Goal: Navigation & Orientation: Understand site structure

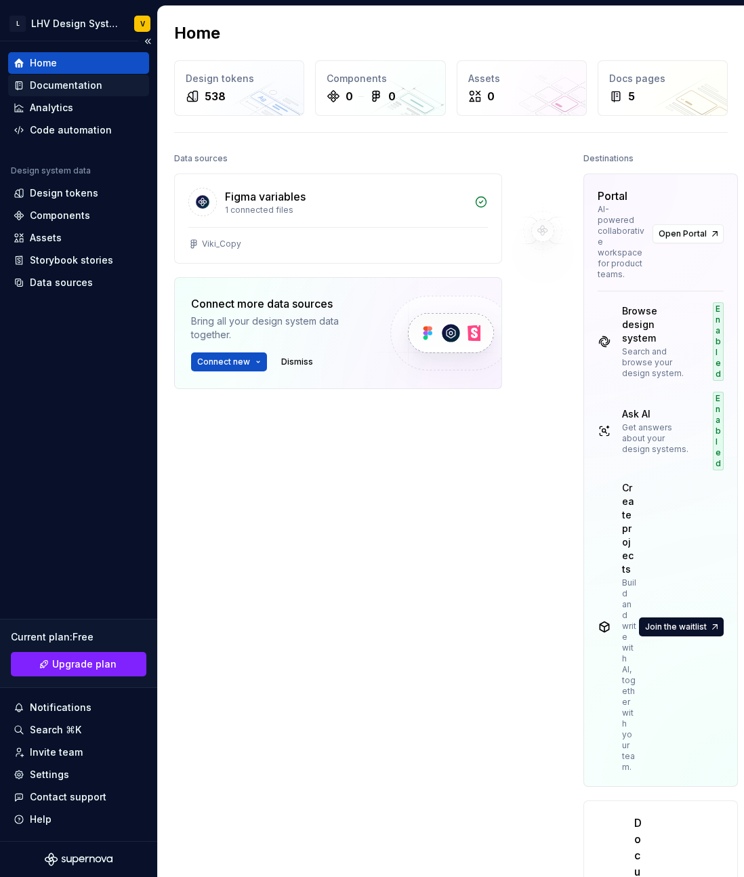
click at [70, 89] on div "Documentation" at bounding box center [66, 86] width 72 height 14
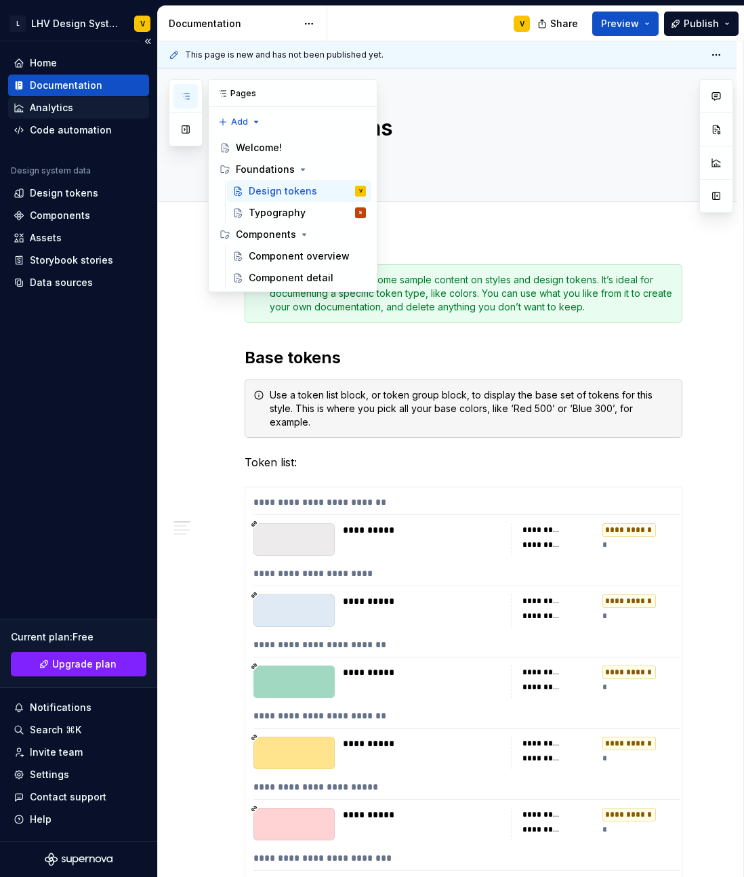
type textarea "*"
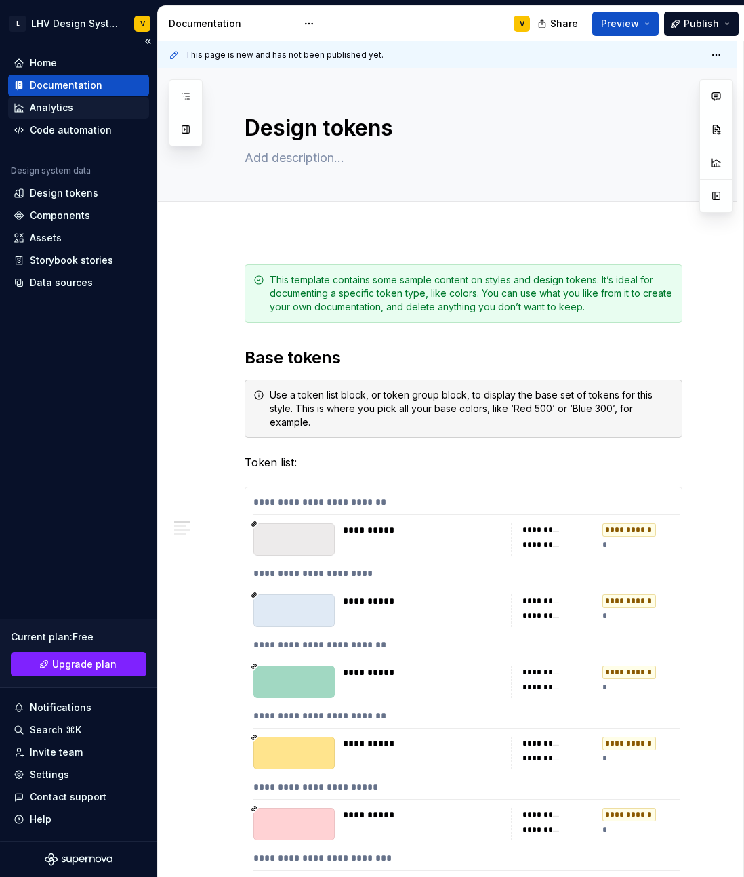
click at [91, 107] on div "Analytics" at bounding box center [79, 108] width 130 height 14
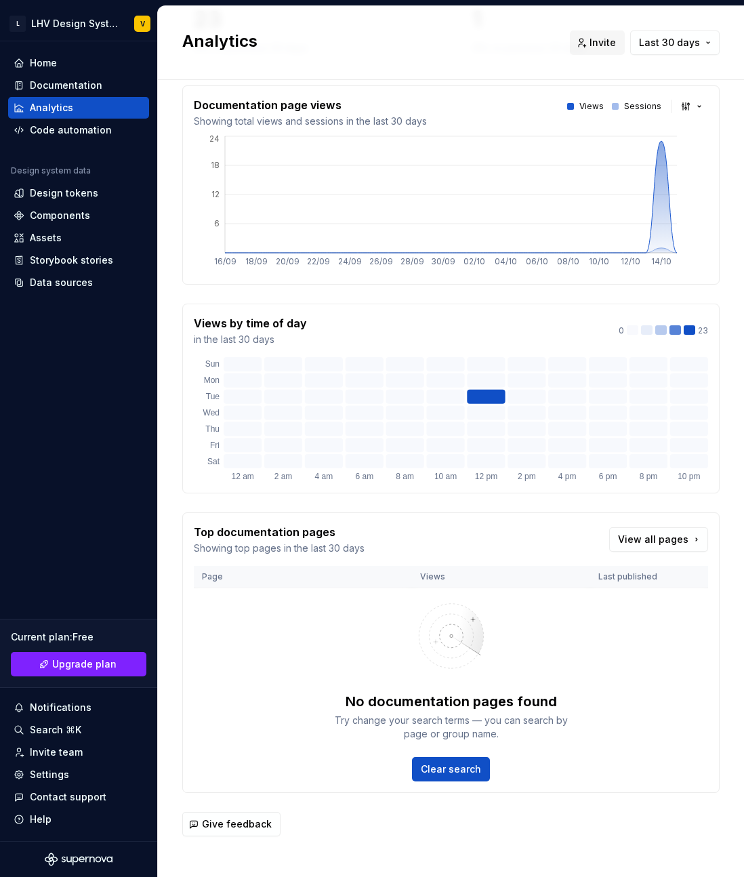
scroll to position [230, 0]
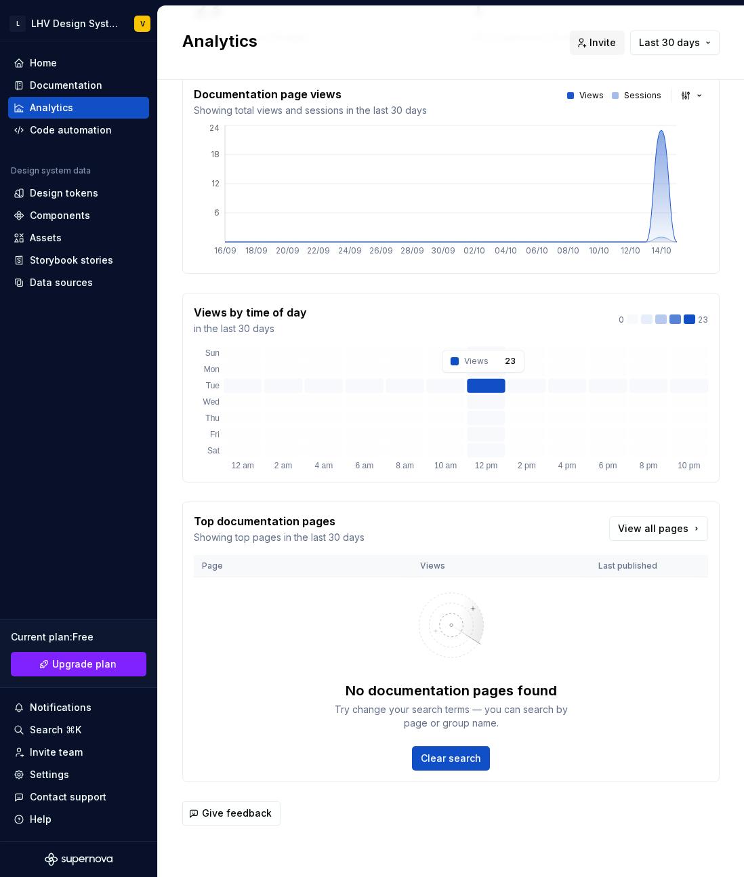
click at [483, 382] on rect at bounding box center [486, 386] width 38 height 14
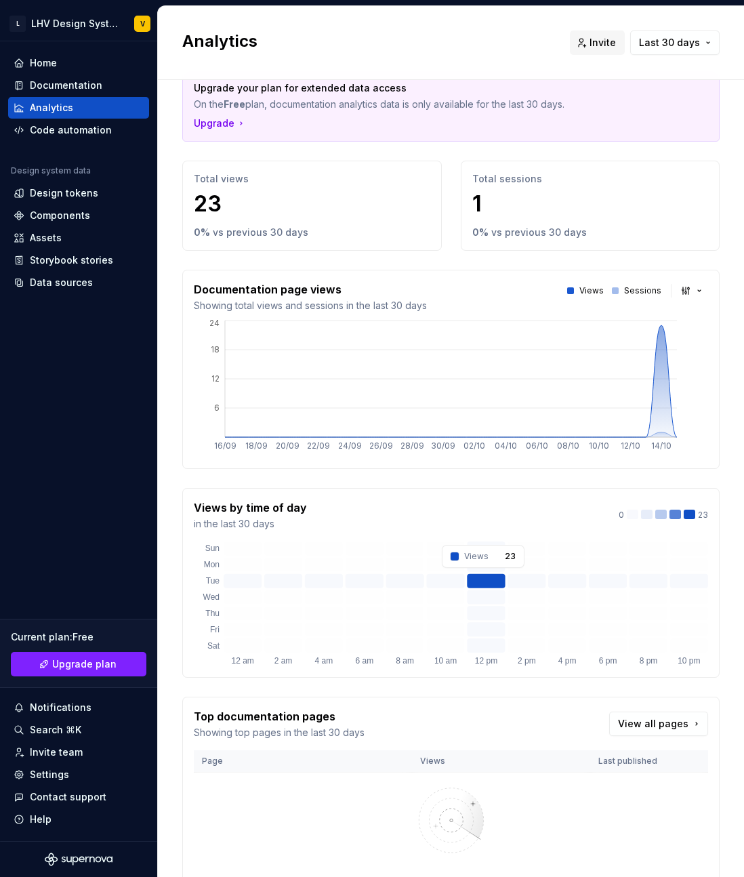
scroll to position [19, 0]
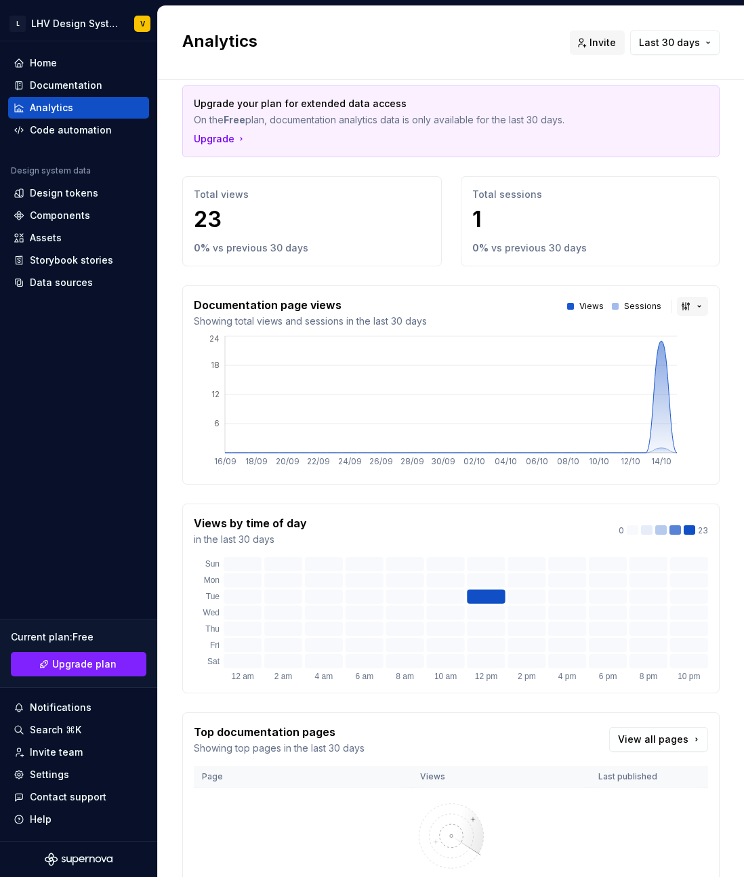
click at [700, 310] on button "button" at bounding box center [692, 306] width 31 height 19
click at [683, 287] on html "L LHV Design System V Home Documentation Analytics Code automation Design syste…" at bounding box center [372, 438] width 744 height 877
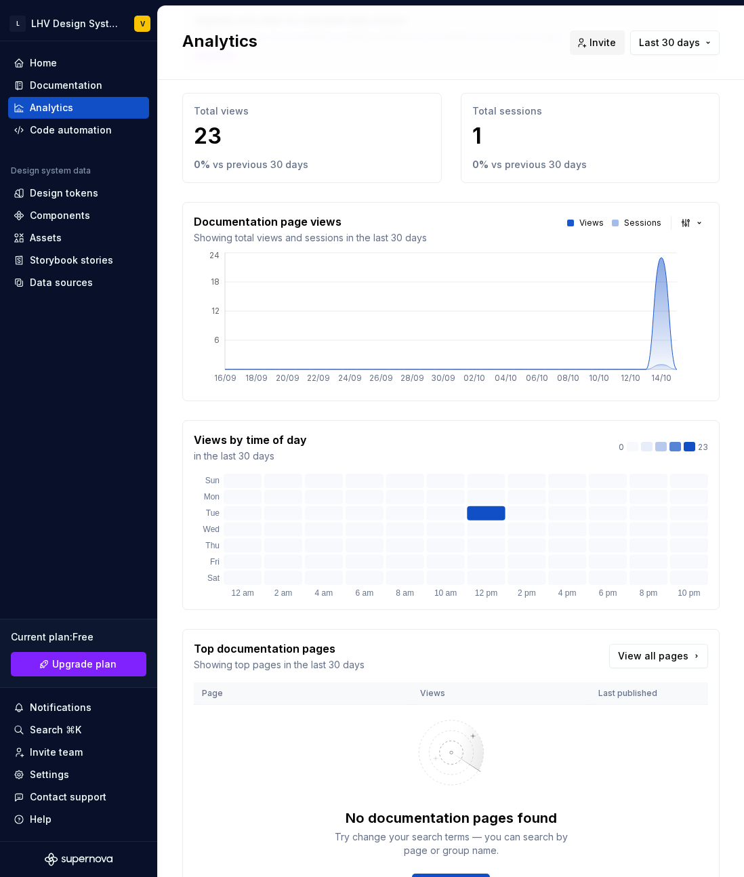
scroll to position [0, 0]
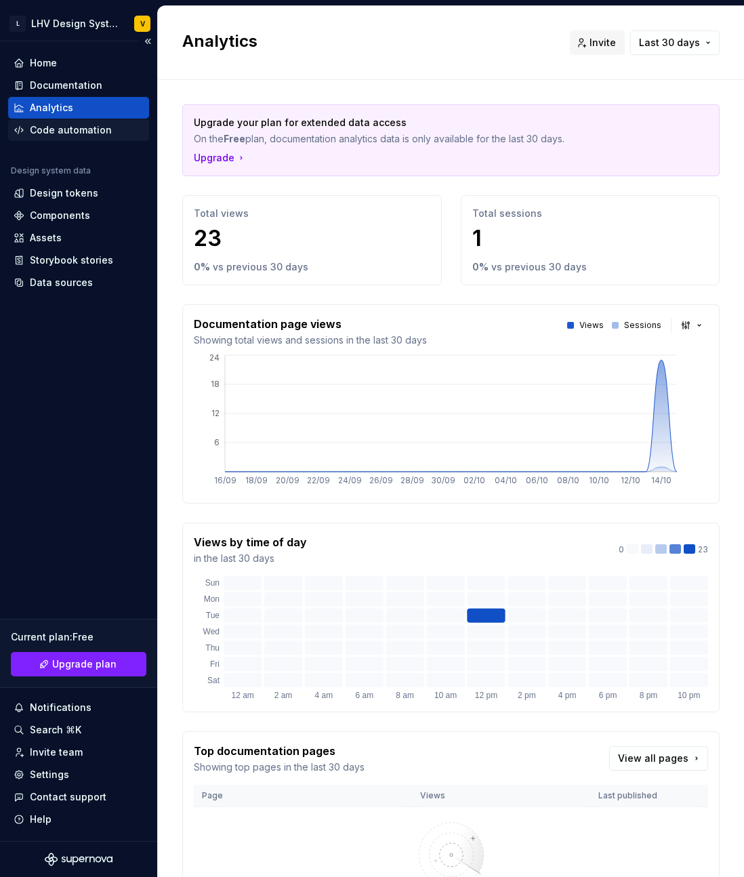
click at [75, 138] on div "Code automation" at bounding box center [78, 130] width 141 height 22
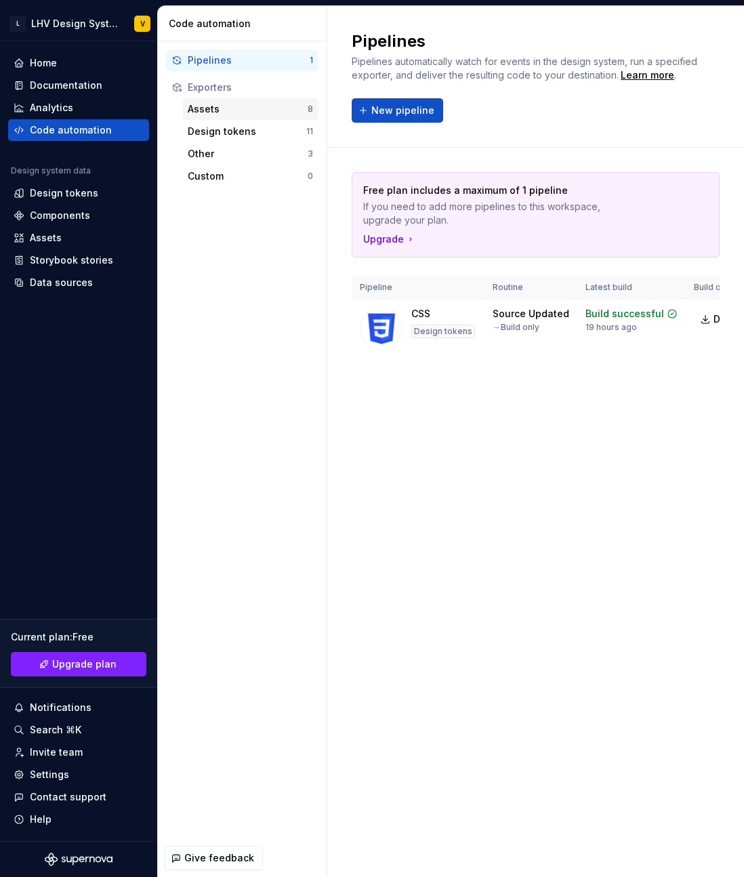
click at [222, 110] on div "Assets" at bounding box center [248, 109] width 120 height 14
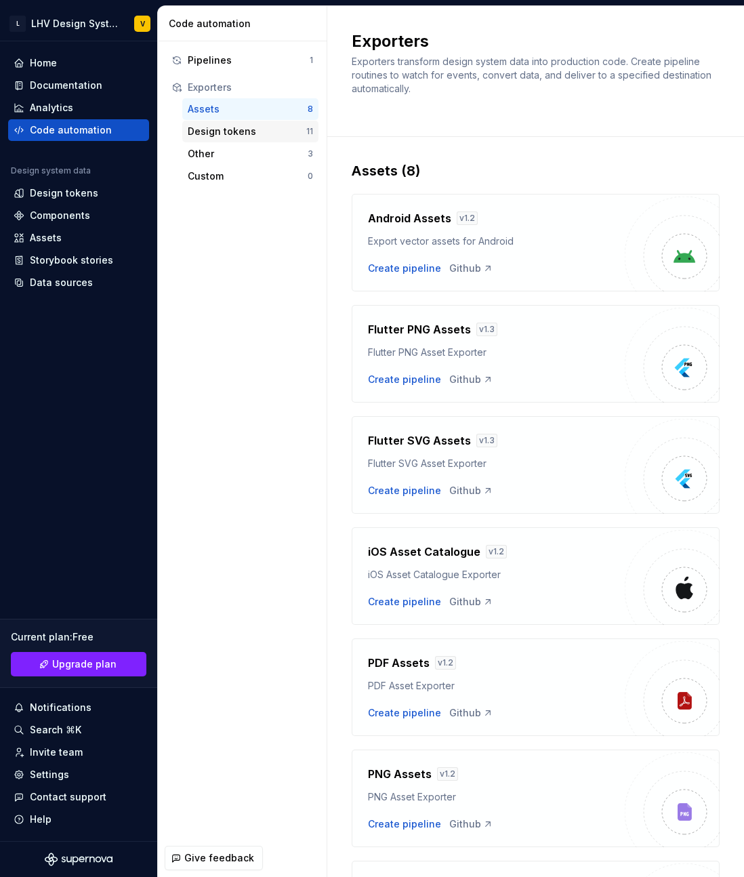
click at [253, 127] on div "Design tokens" at bounding box center [247, 132] width 119 height 14
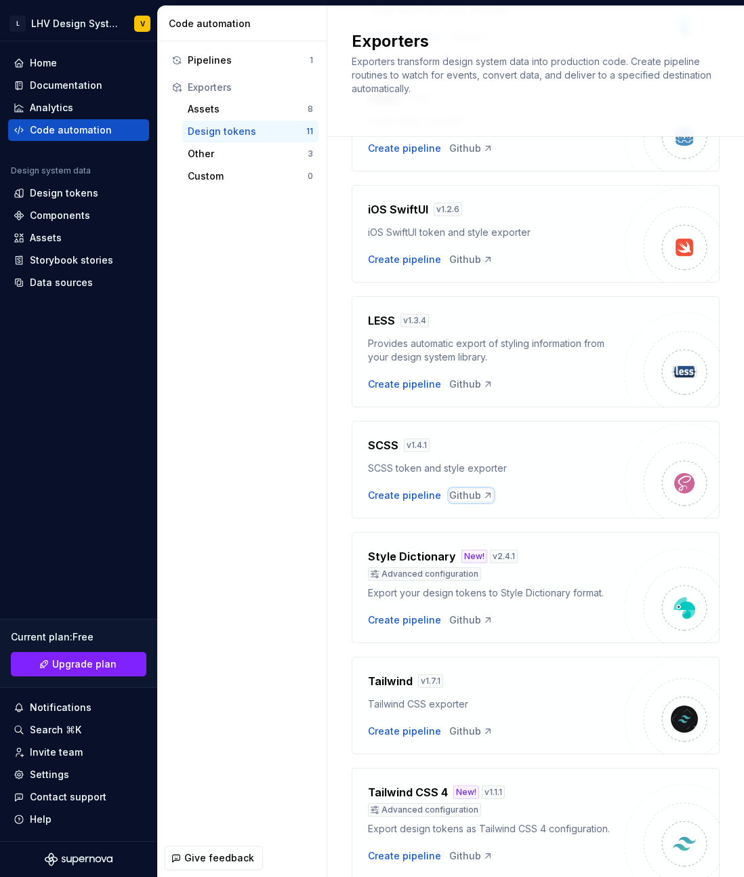
scroll to position [672, 0]
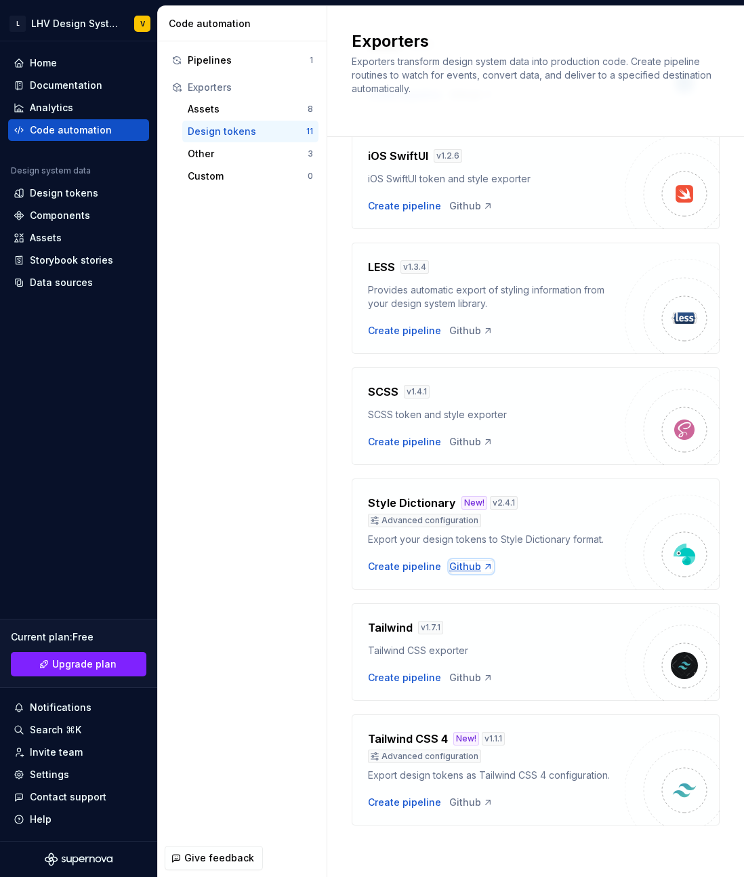
click at [466, 562] on div "Github" at bounding box center [471, 567] width 44 height 14
click at [106, 192] on div "Design tokens" at bounding box center [79, 193] width 130 height 14
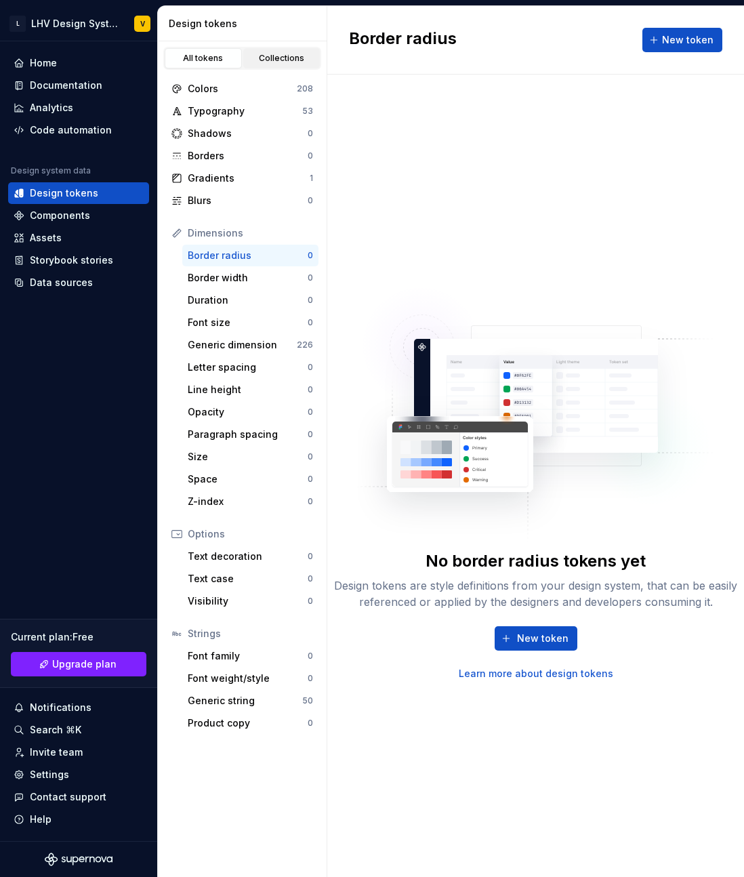
click at [299, 56] on div "Collections" at bounding box center [282, 58] width 68 height 11
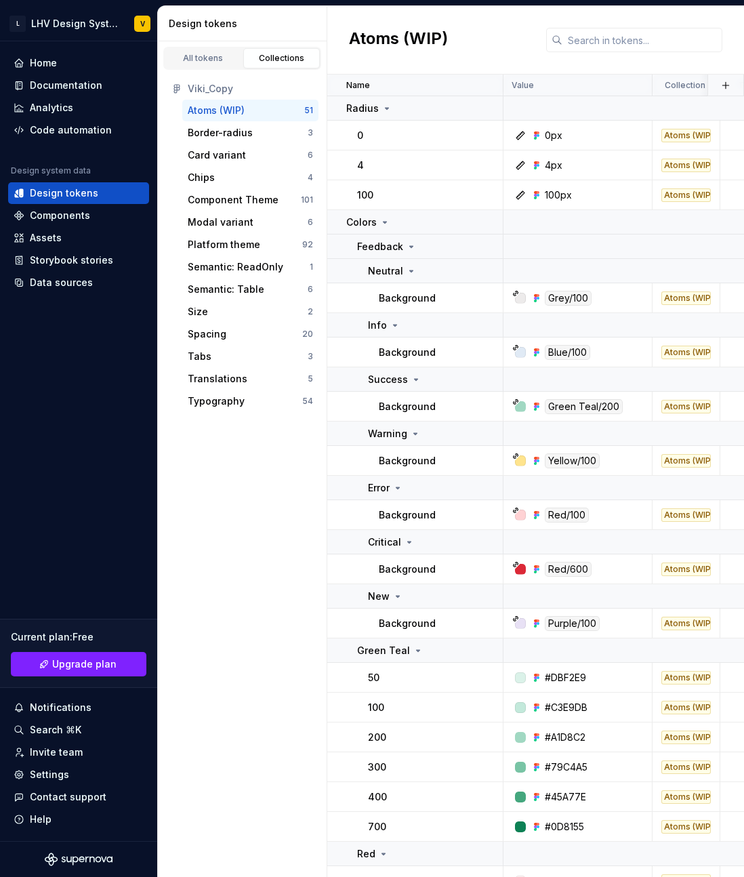
click at [212, 89] on div "Viki_Copy" at bounding box center [250, 89] width 125 height 14
click at [209, 55] on div "All tokens" at bounding box center [203, 58] width 68 height 11
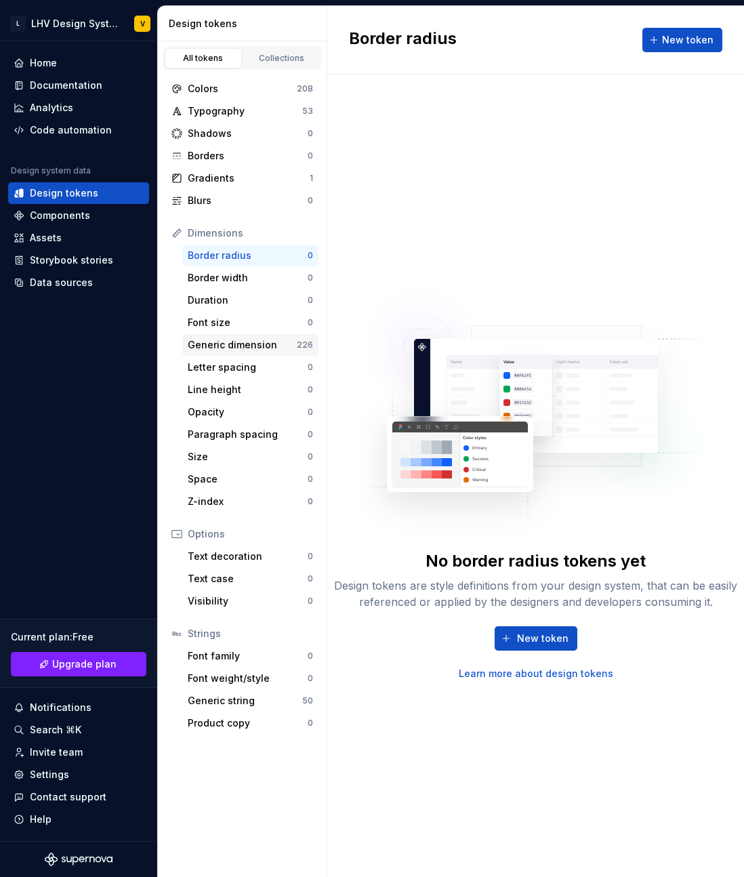
click at [253, 350] on div "Generic dimension" at bounding box center [242, 345] width 109 height 14
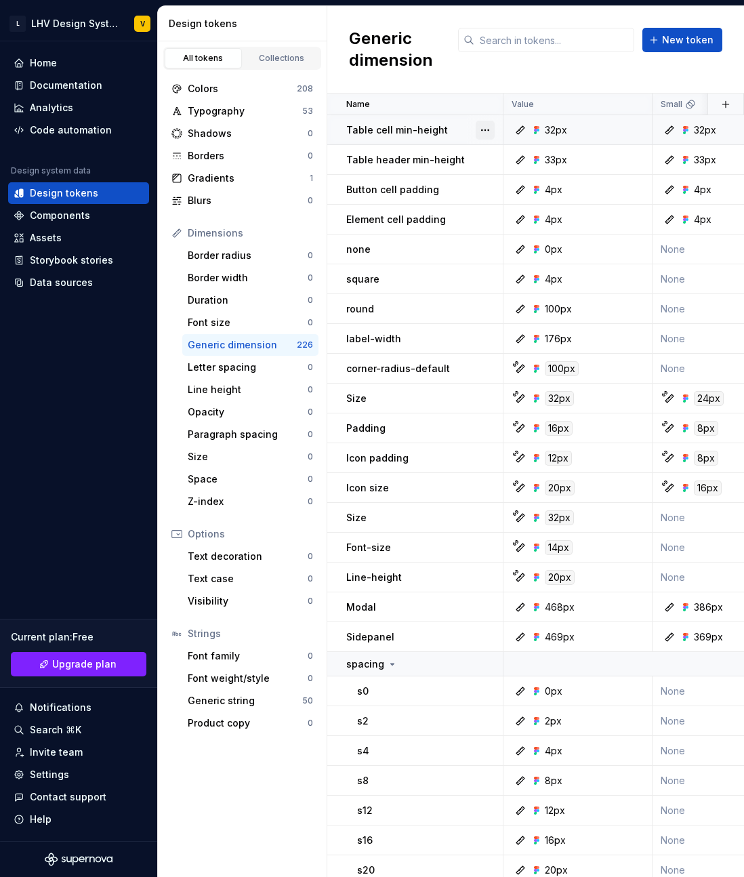
click at [484, 128] on button "button" at bounding box center [485, 130] width 19 height 19
click at [484, 129] on button "button" at bounding box center [485, 130] width 19 height 19
click at [240, 696] on div "Generic string" at bounding box center [245, 701] width 114 height 14
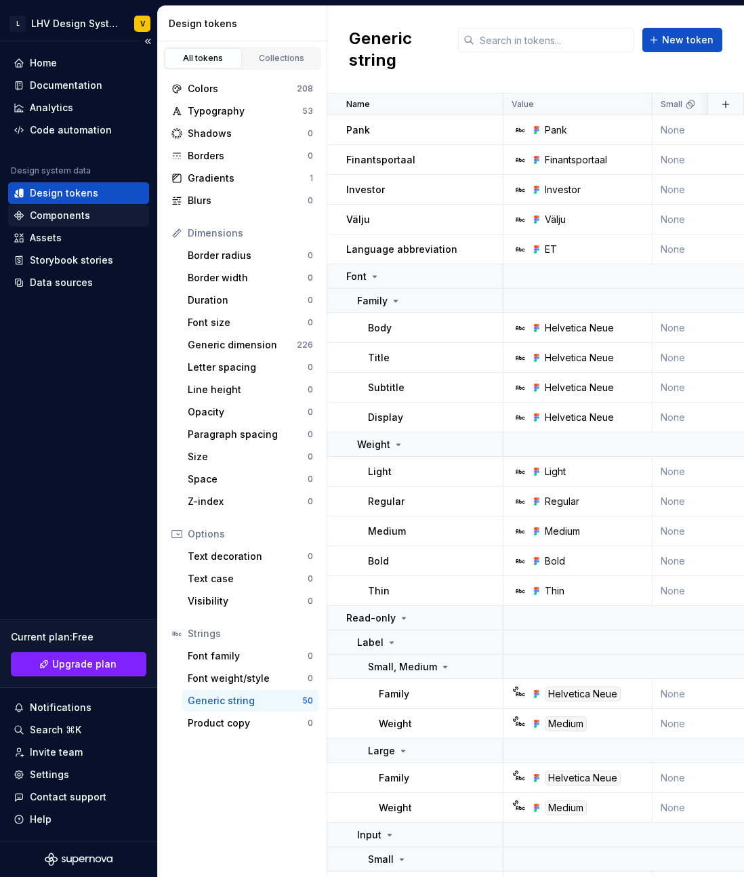
click at [60, 216] on div "Components" at bounding box center [60, 216] width 60 height 14
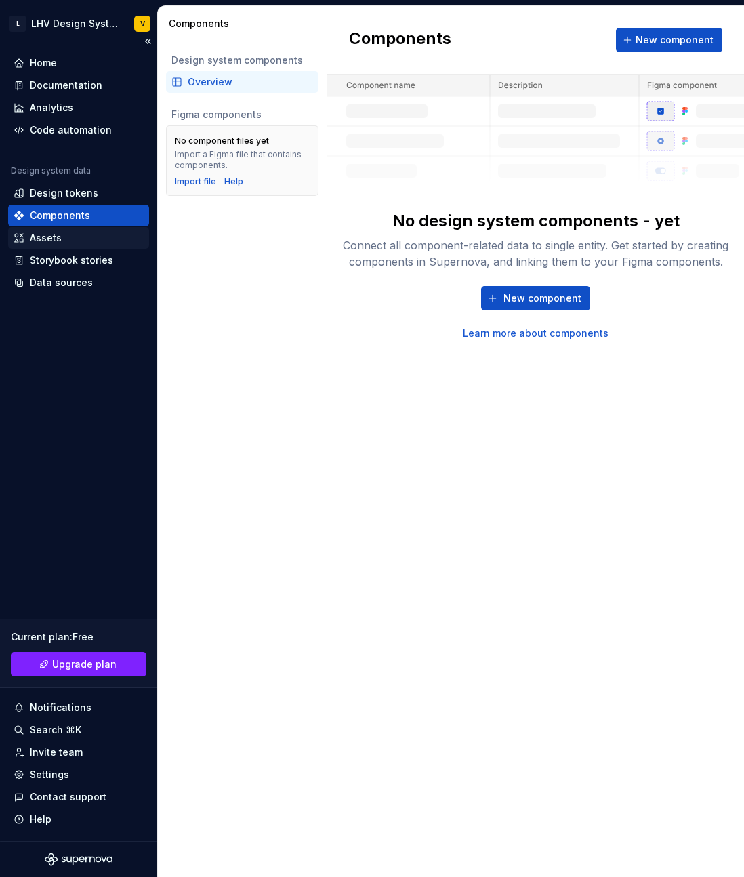
click at [62, 233] on div "Assets" at bounding box center [79, 238] width 130 height 14
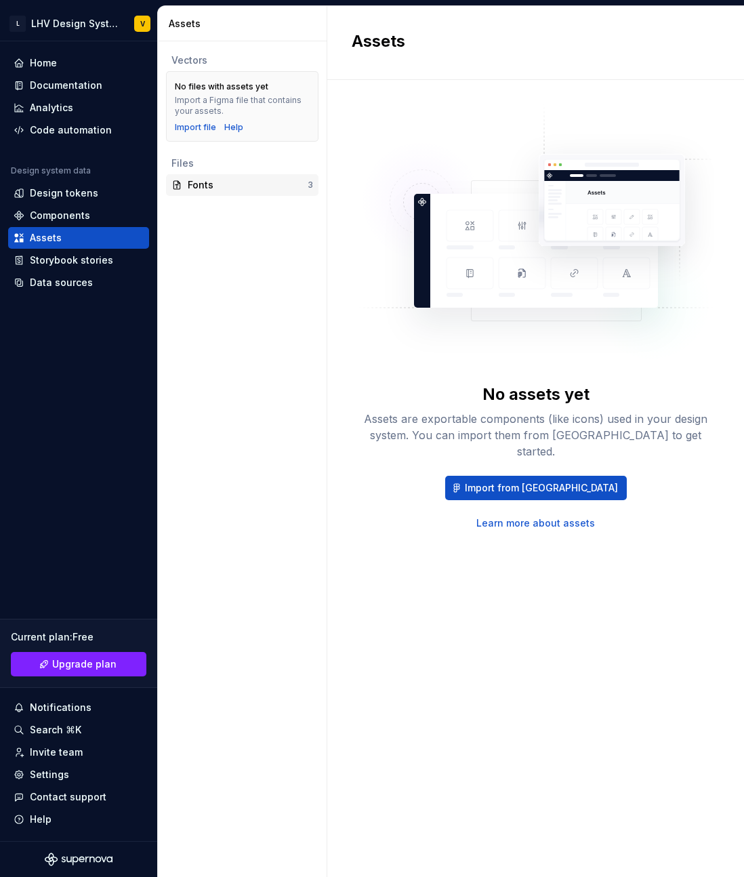
click at [224, 183] on div "Fonts" at bounding box center [248, 185] width 120 height 14
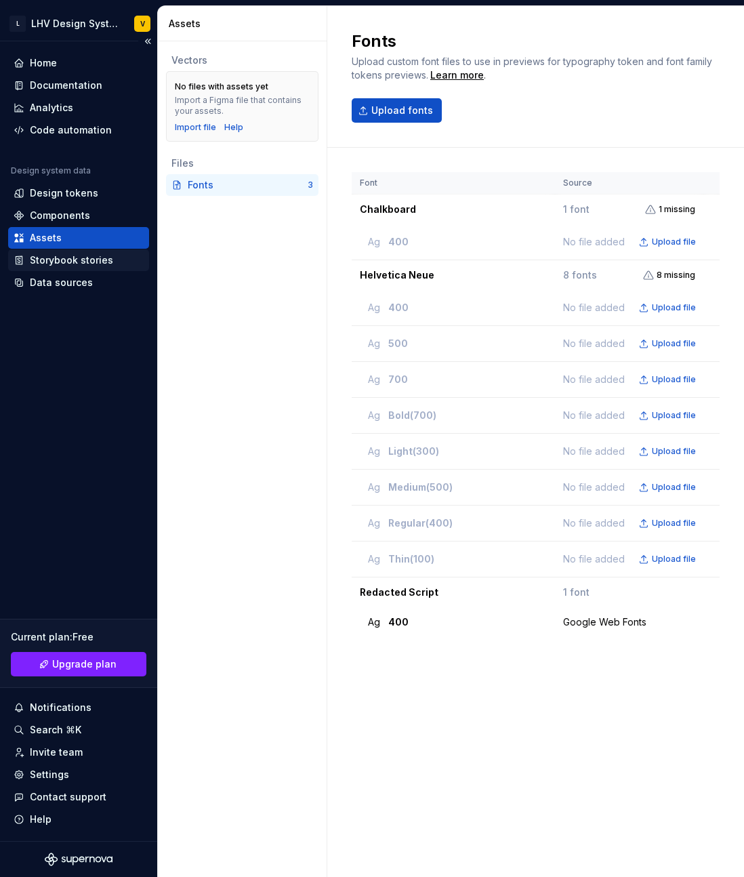
click at [41, 264] on div "Storybook stories" at bounding box center [71, 260] width 83 height 14
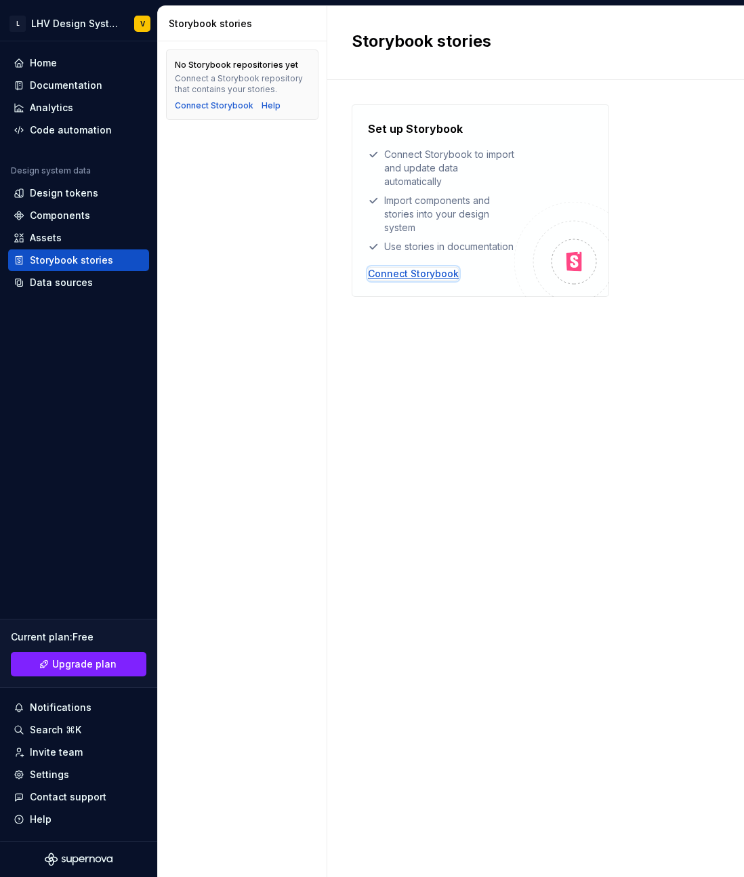
click at [397, 280] on div "Connect Storybook" at bounding box center [413, 274] width 91 height 14
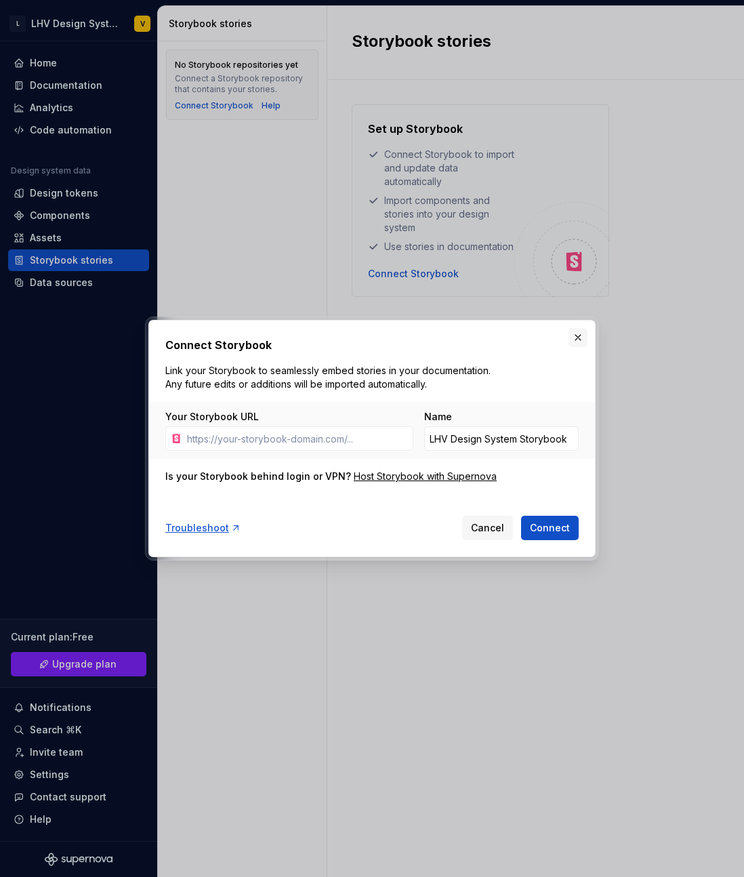
click at [574, 335] on button "button" at bounding box center [577, 337] width 19 height 19
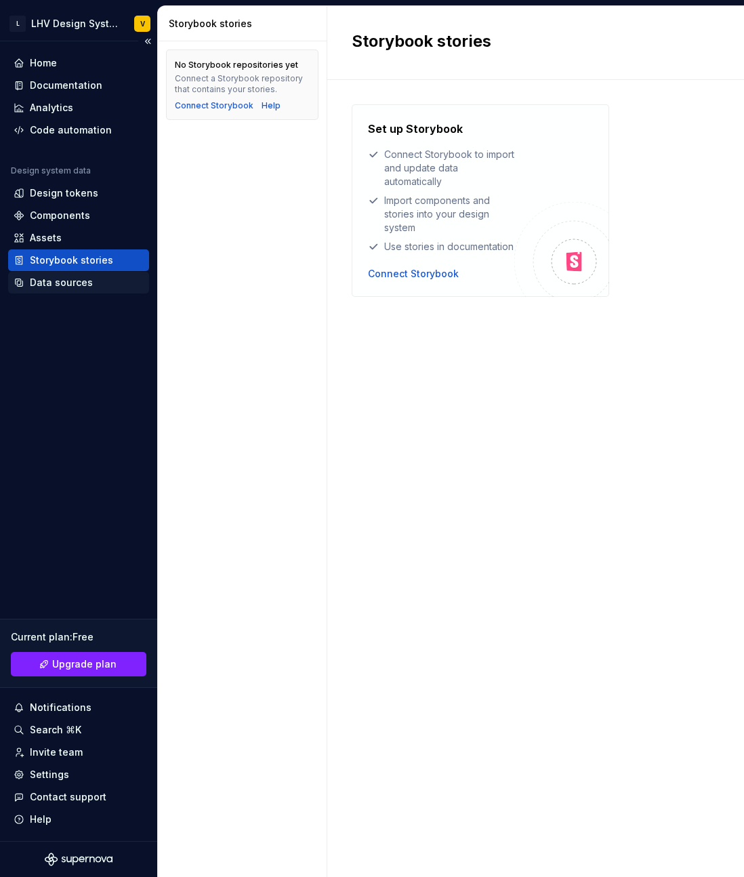
click at [77, 281] on div "Data sources" at bounding box center [61, 283] width 63 height 14
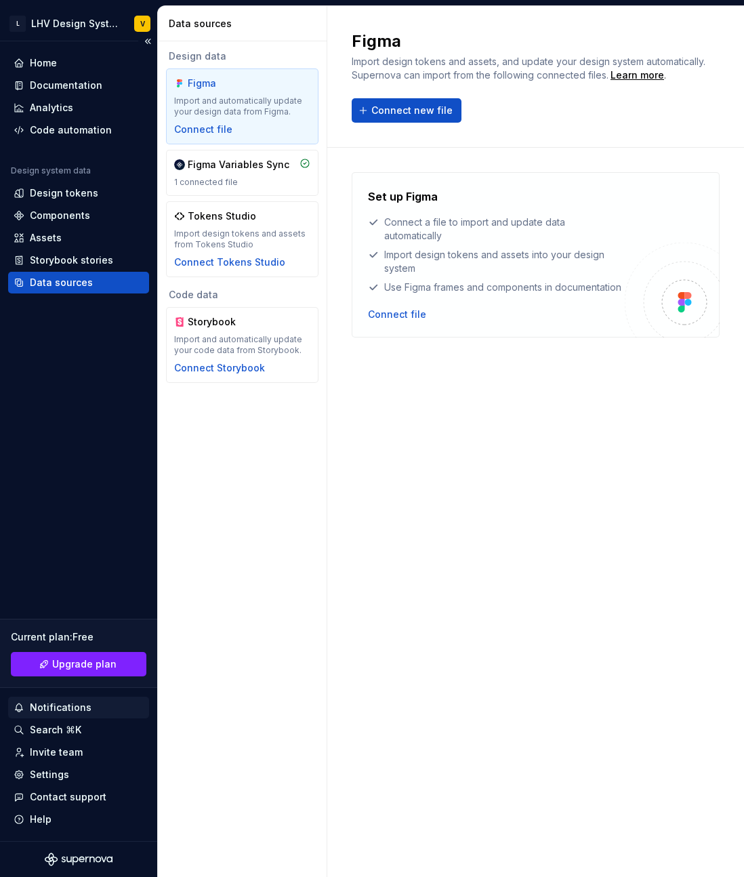
click at [75, 707] on div "Notifications" at bounding box center [61, 707] width 62 height 14
click at [85, 726] on html "L LHV Design System V Home Documentation Analytics Code automation Design syste…" at bounding box center [372, 438] width 744 height 877
click at [64, 773] on div "Settings" at bounding box center [49, 775] width 39 height 14
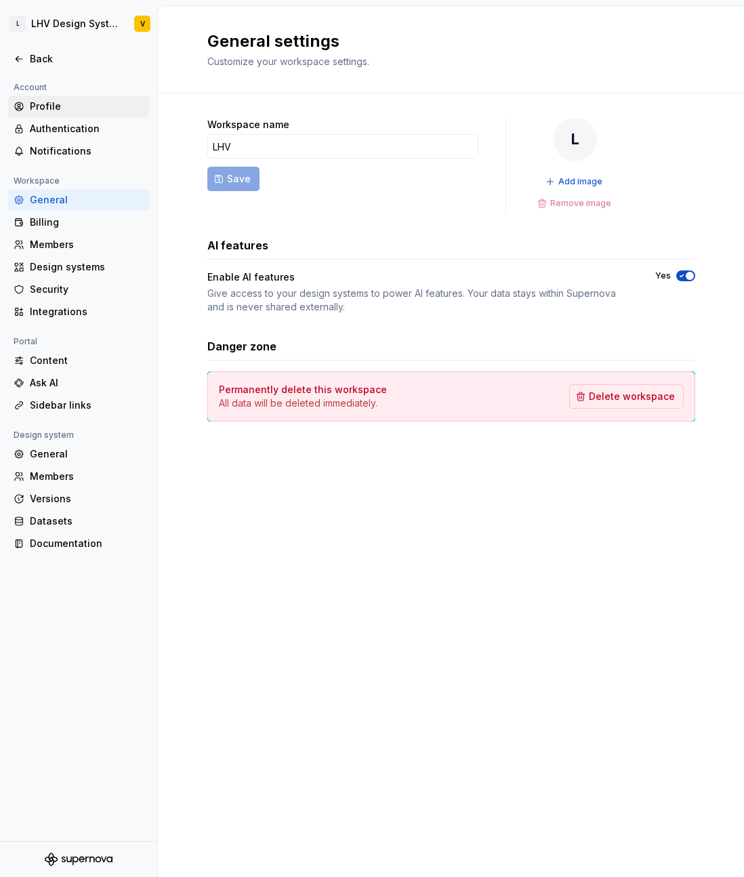
click at [70, 112] on div "Profile" at bounding box center [87, 107] width 114 height 14
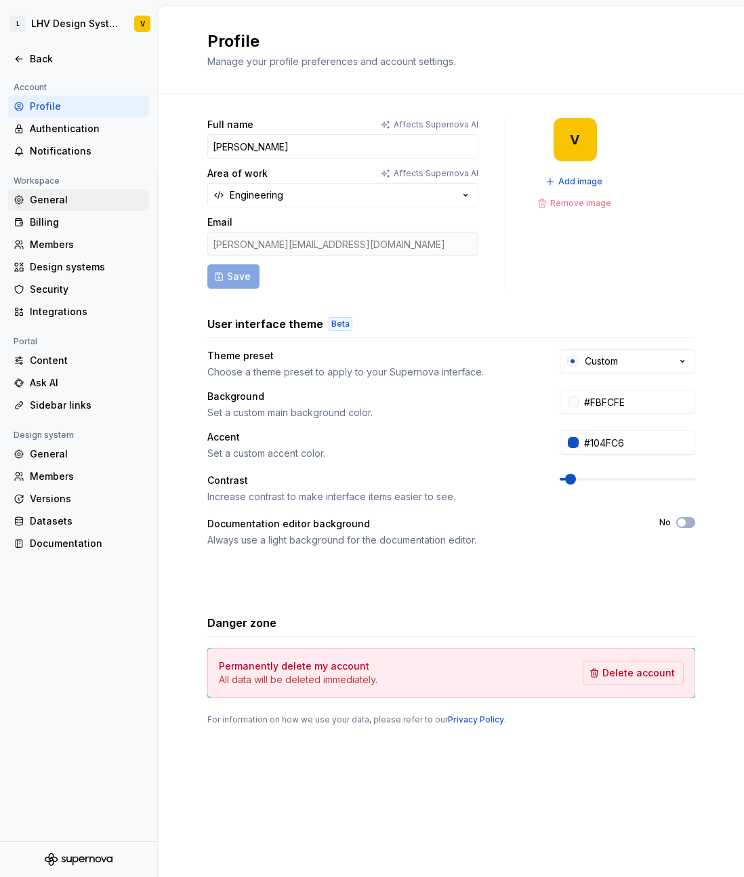
click at [66, 204] on div "General" at bounding box center [87, 200] width 114 height 14
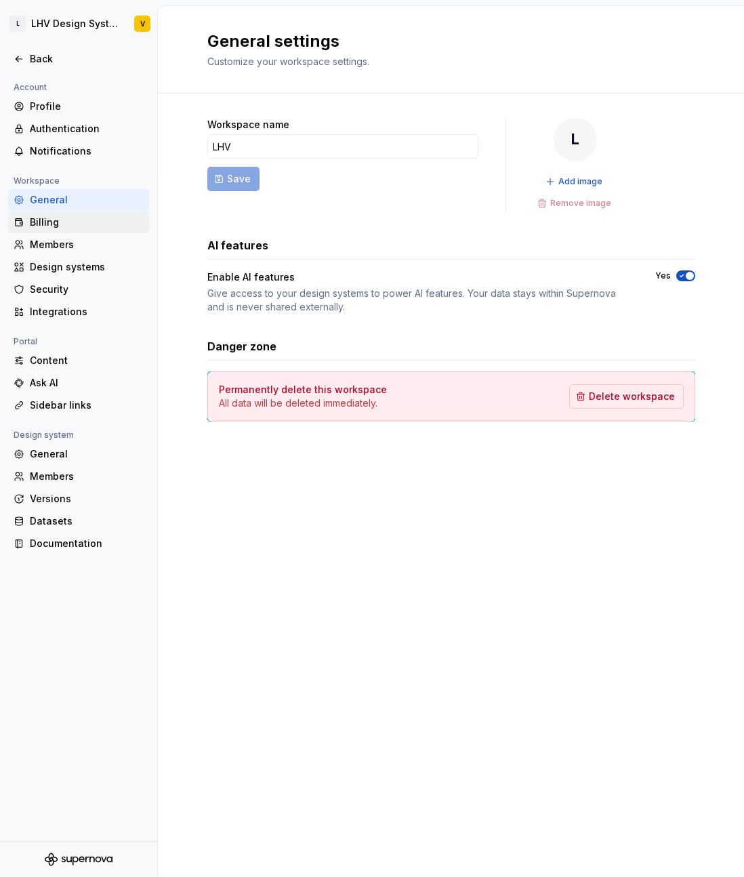
click at [61, 225] on div "Billing" at bounding box center [87, 222] width 114 height 14
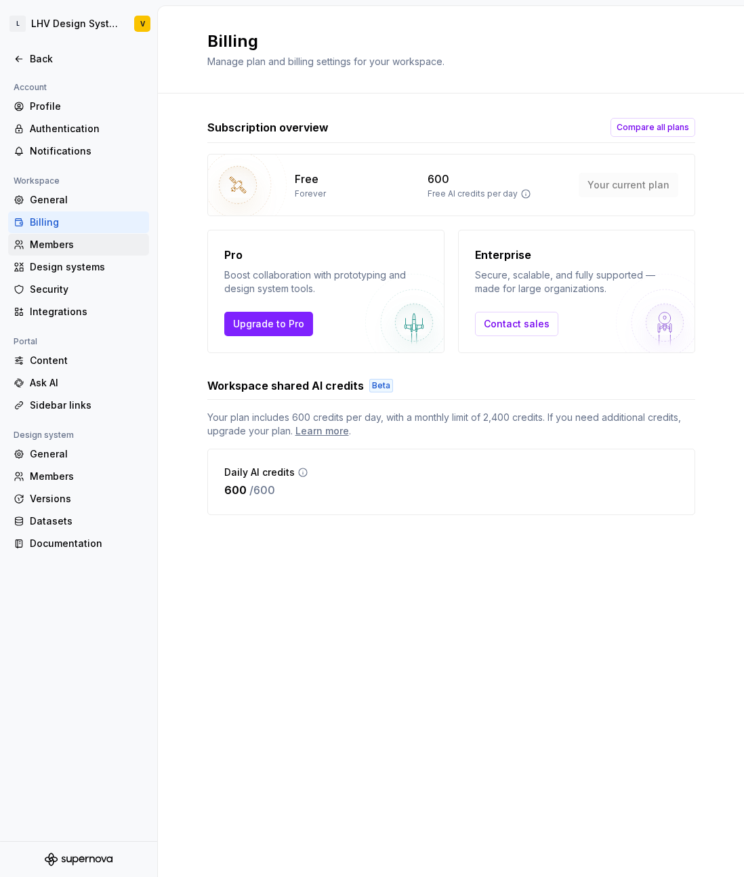
click at [56, 246] on div "Members" at bounding box center [87, 245] width 114 height 14
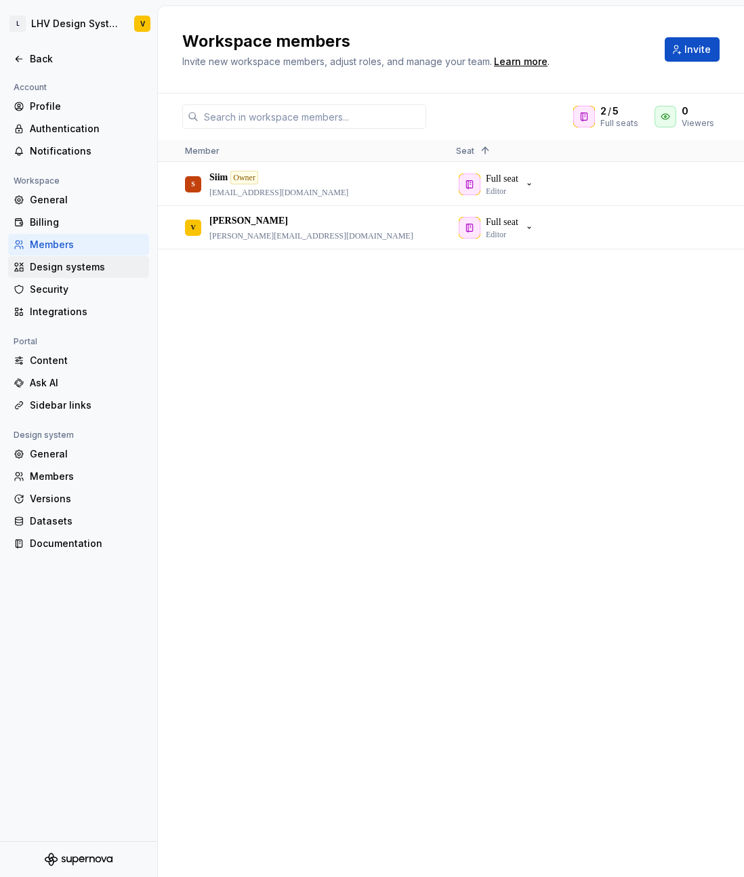
click at [56, 266] on div "Design systems" at bounding box center [87, 267] width 114 height 14
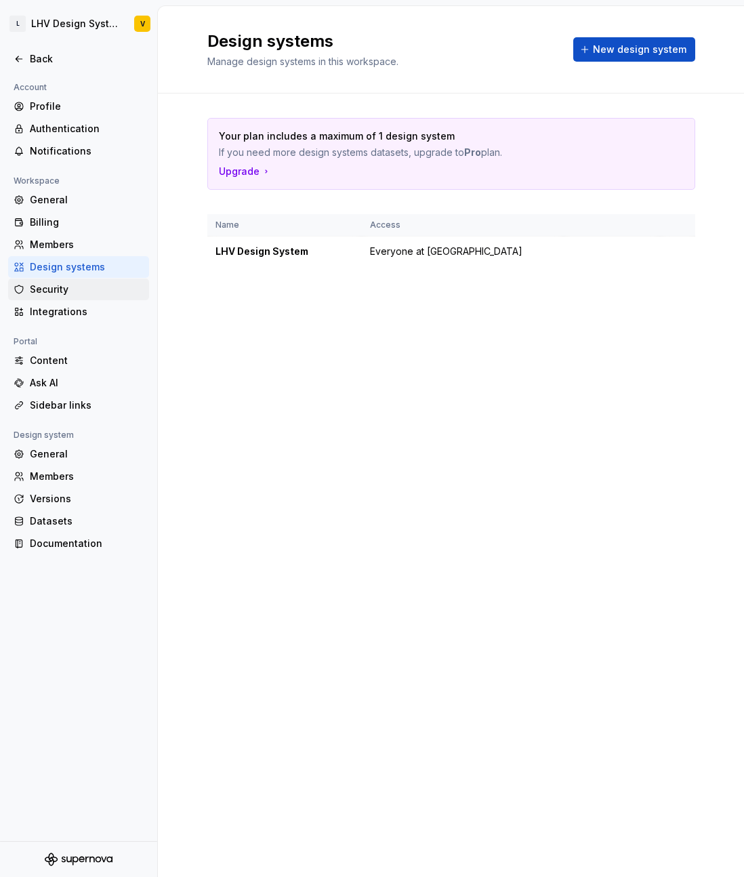
click at [56, 298] on div "Security" at bounding box center [78, 289] width 141 height 22
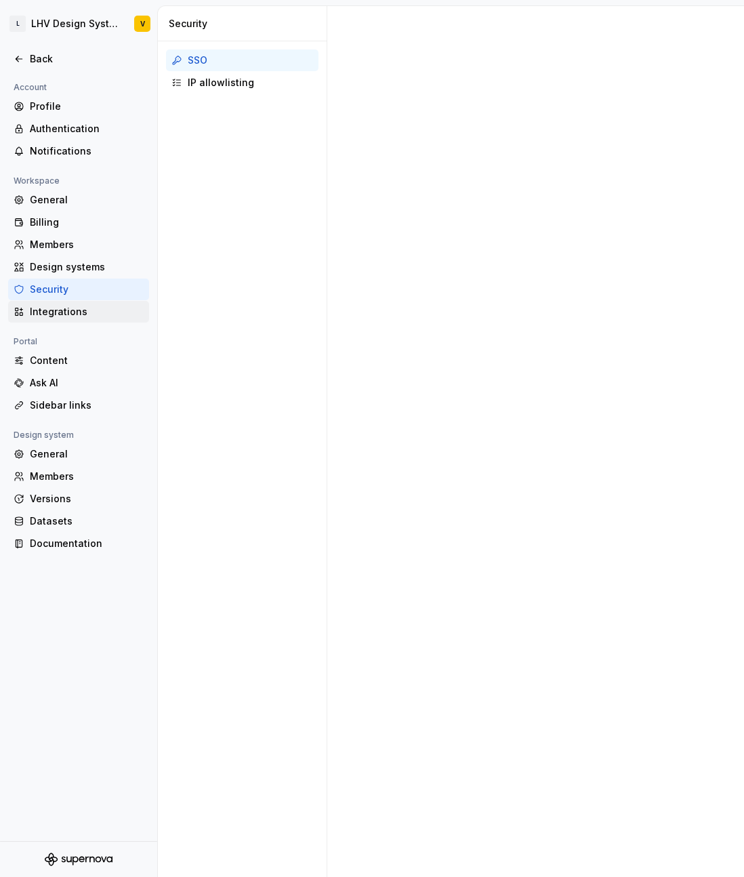
click at [56, 312] on div "Integrations" at bounding box center [87, 312] width 114 height 14
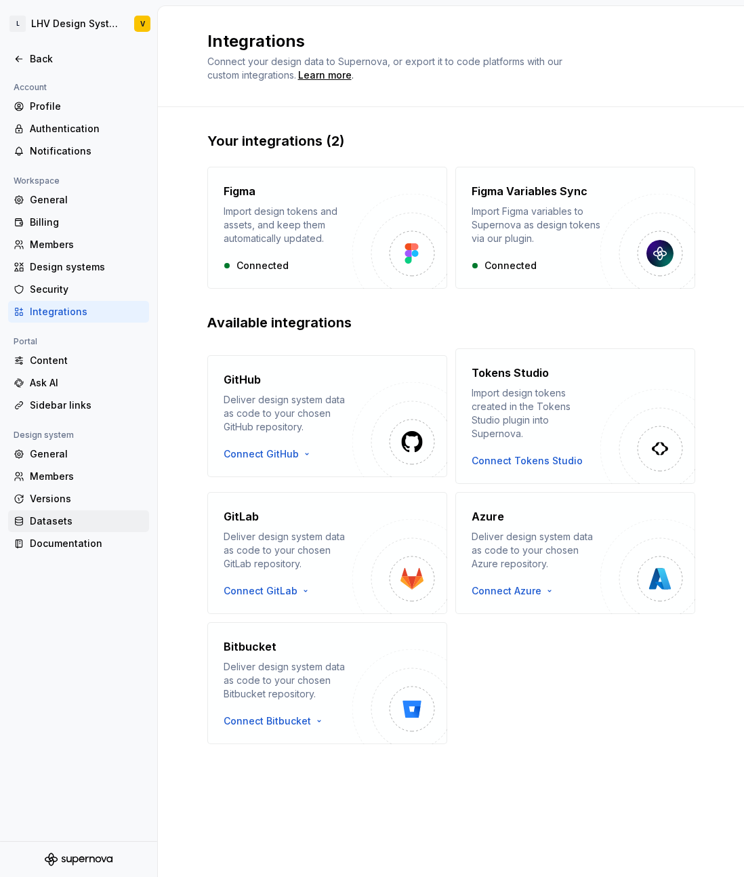
click at [76, 520] on div "Datasets" at bounding box center [87, 521] width 114 height 14
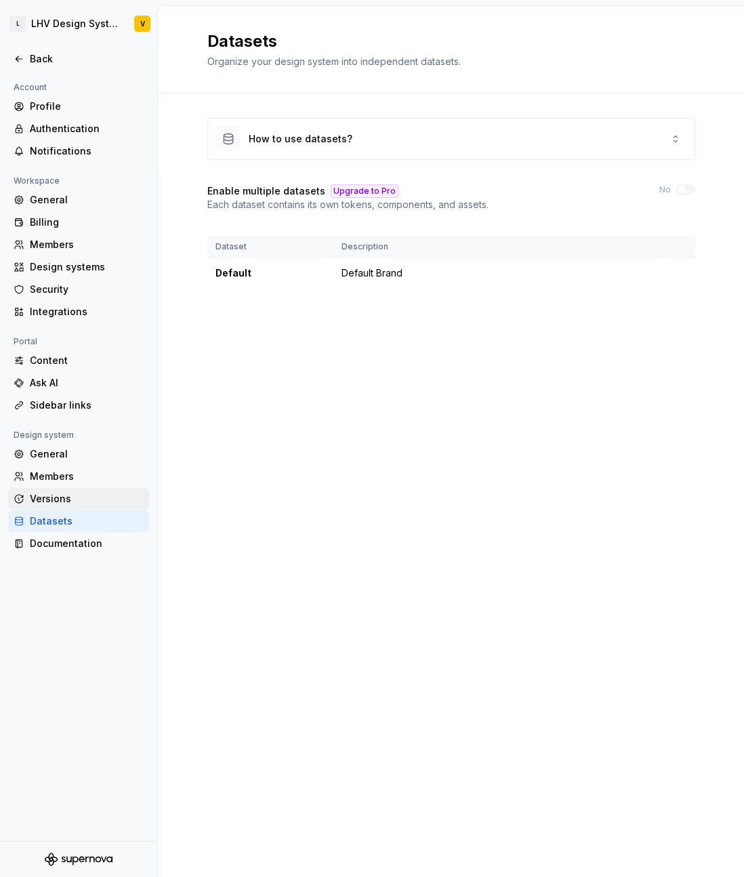
click at [81, 501] on div "Versions" at bounding box center [87, 499] width 114 height 14
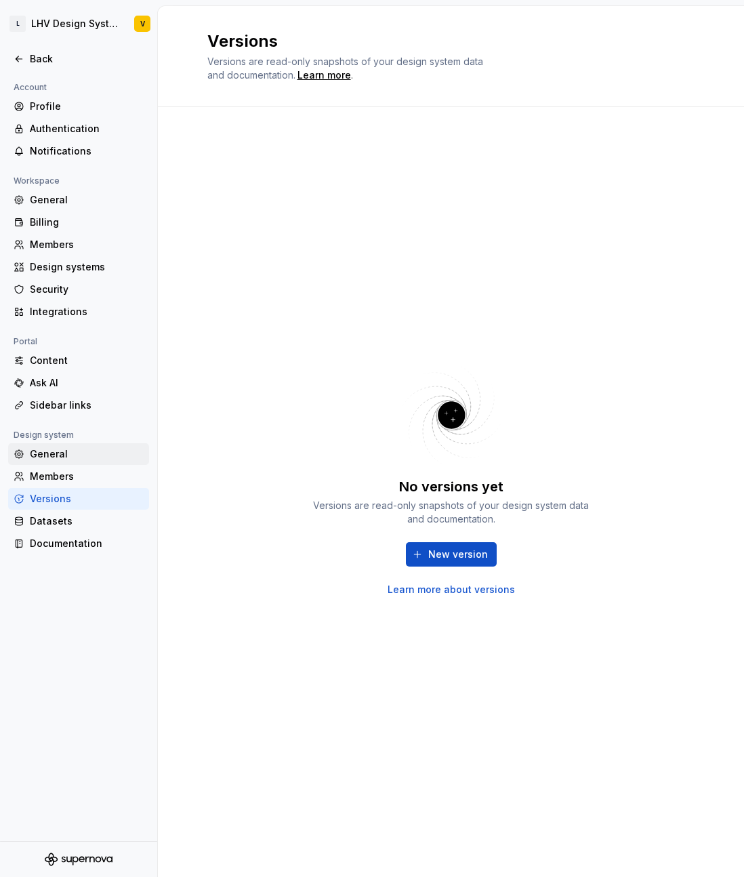
click at [73, 448] on div "General" at bounding box center [87, 454] width 114 height 14
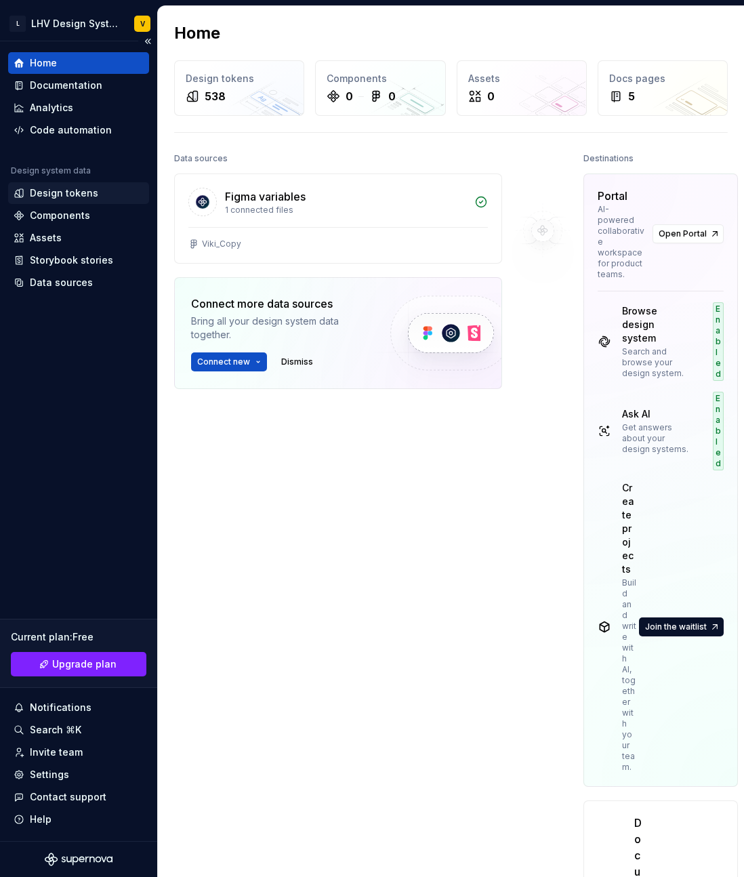
click at [75, 192] on div "Design tokens" at bounding box center [64, 193] width 68 height 14
